Goal: Navigation & Orientation: Go to known website

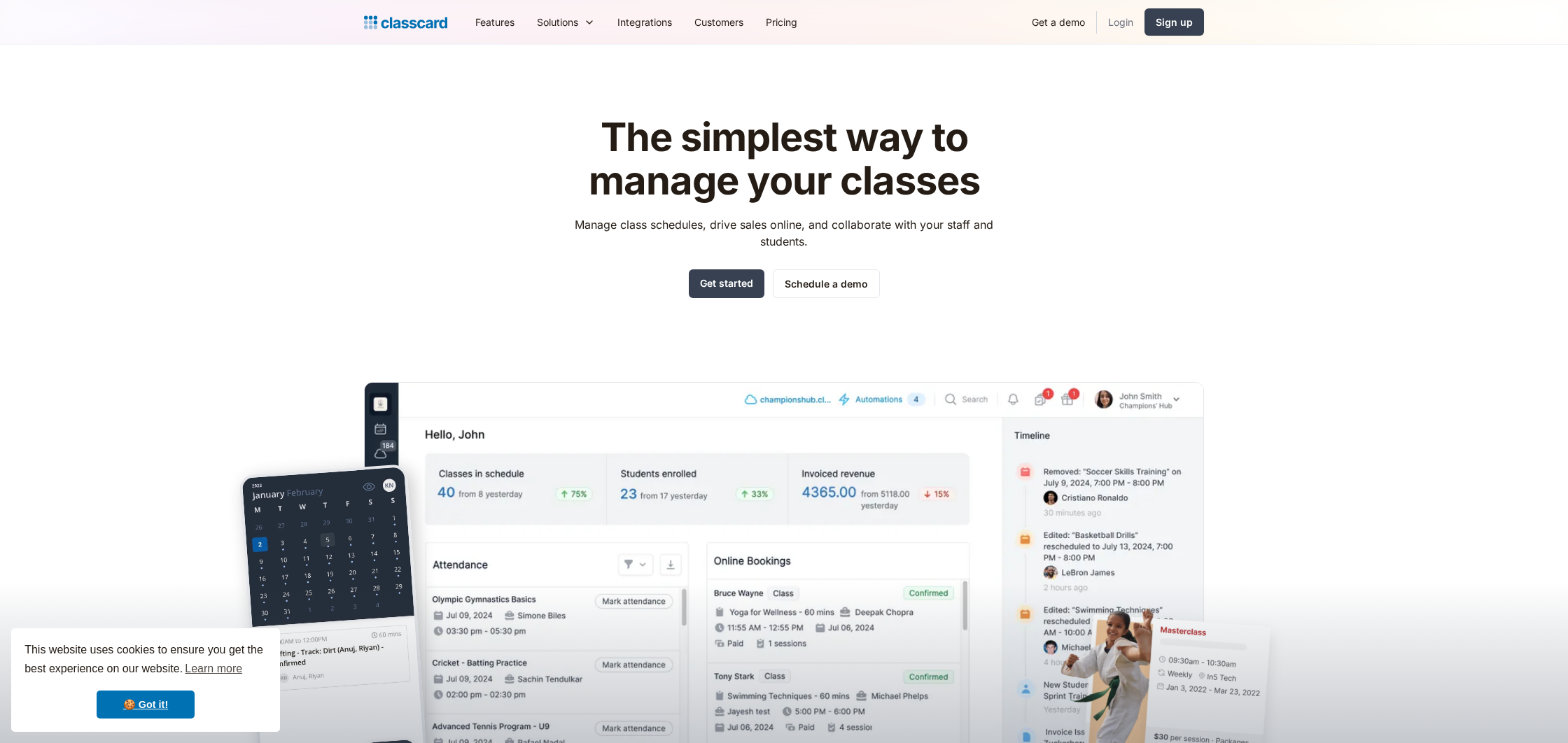
scroll to position [4, 0]
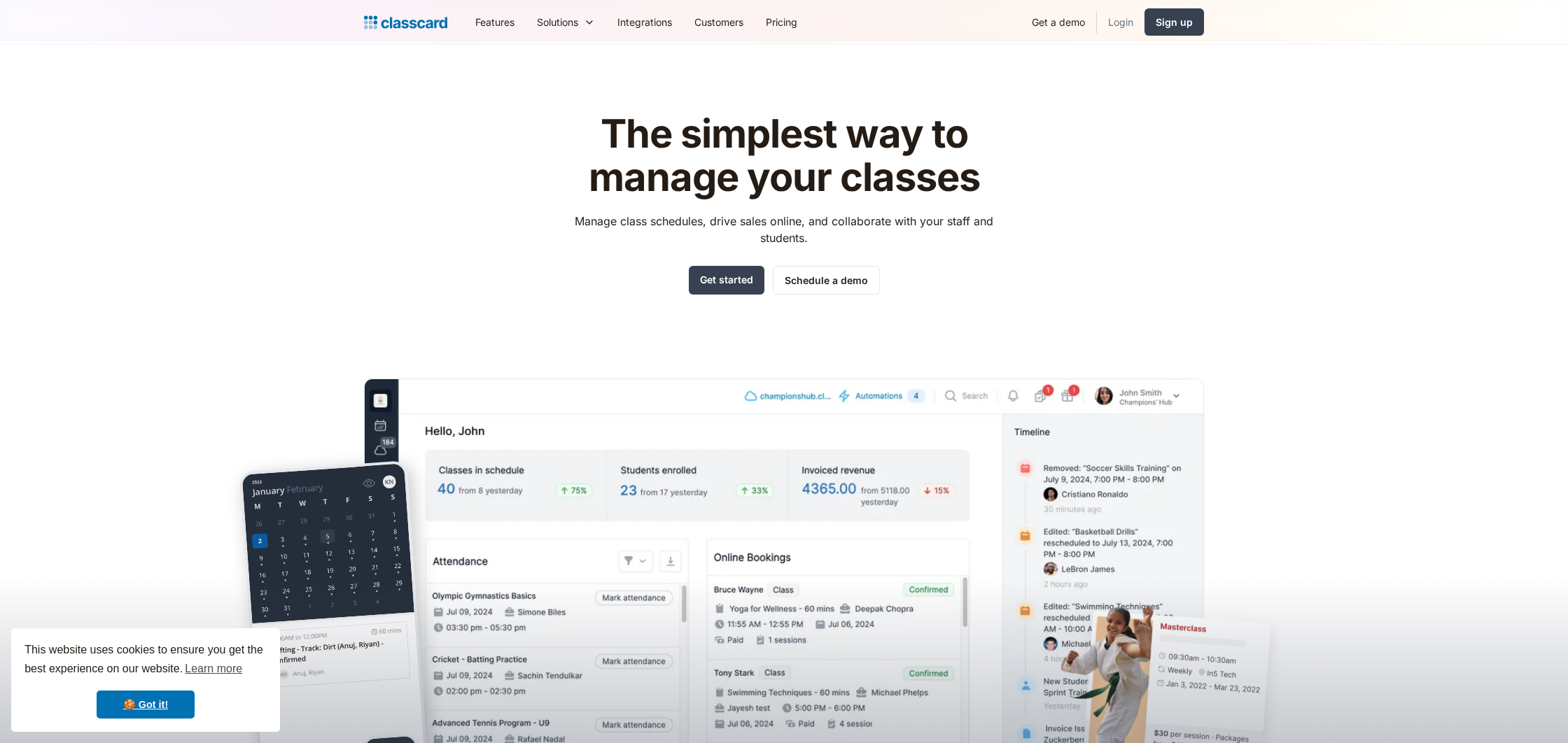
click at [1126, 20] on link "Login" at bounding box center [1120, 22] width 48 height 31
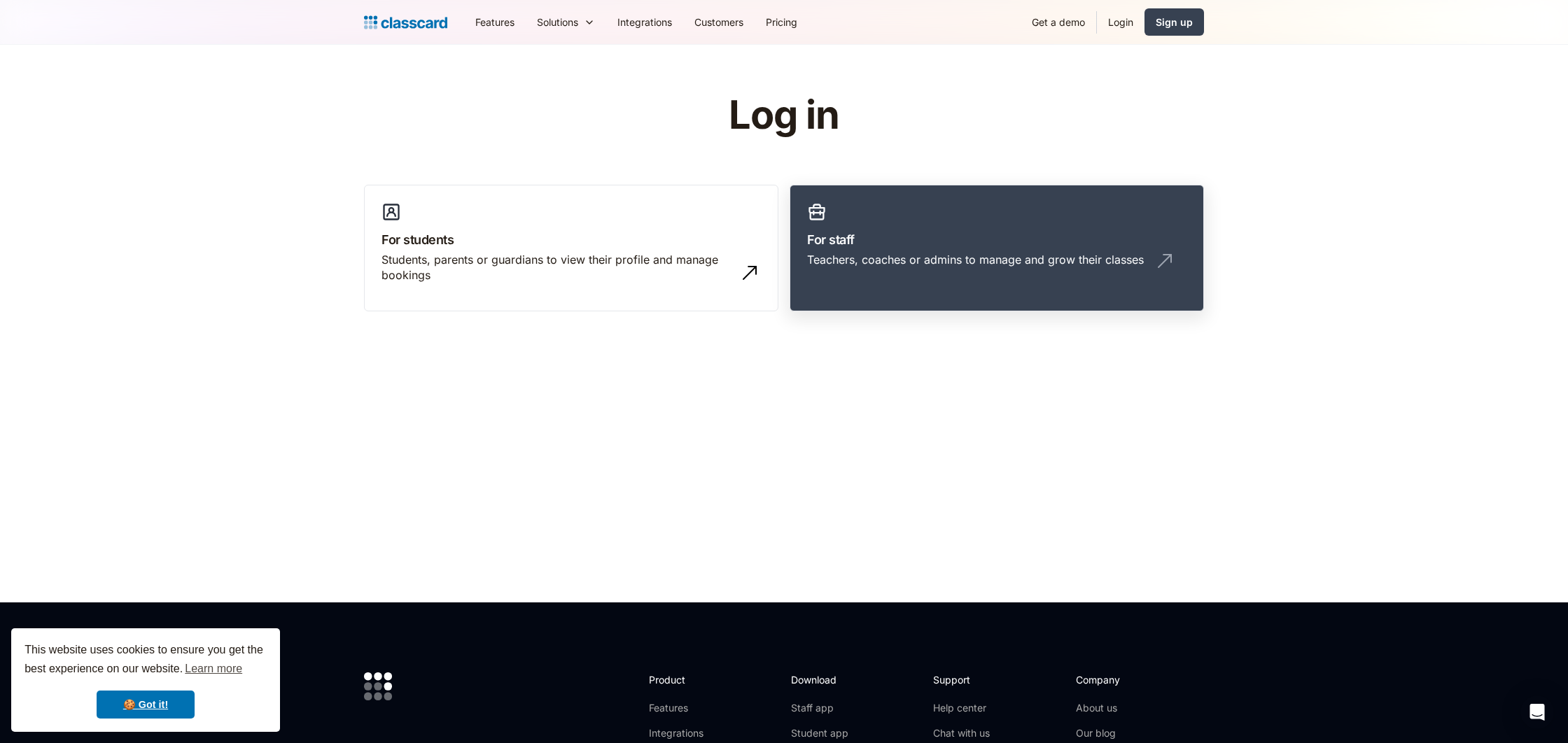
click at [918, 249] on link "For staff Teachers, coaches or admins to manage and grow their classes" at bounding box center [997, 248] width 415 height 127
